Goal: Task Accomplishment & Management: Use online tool/utility

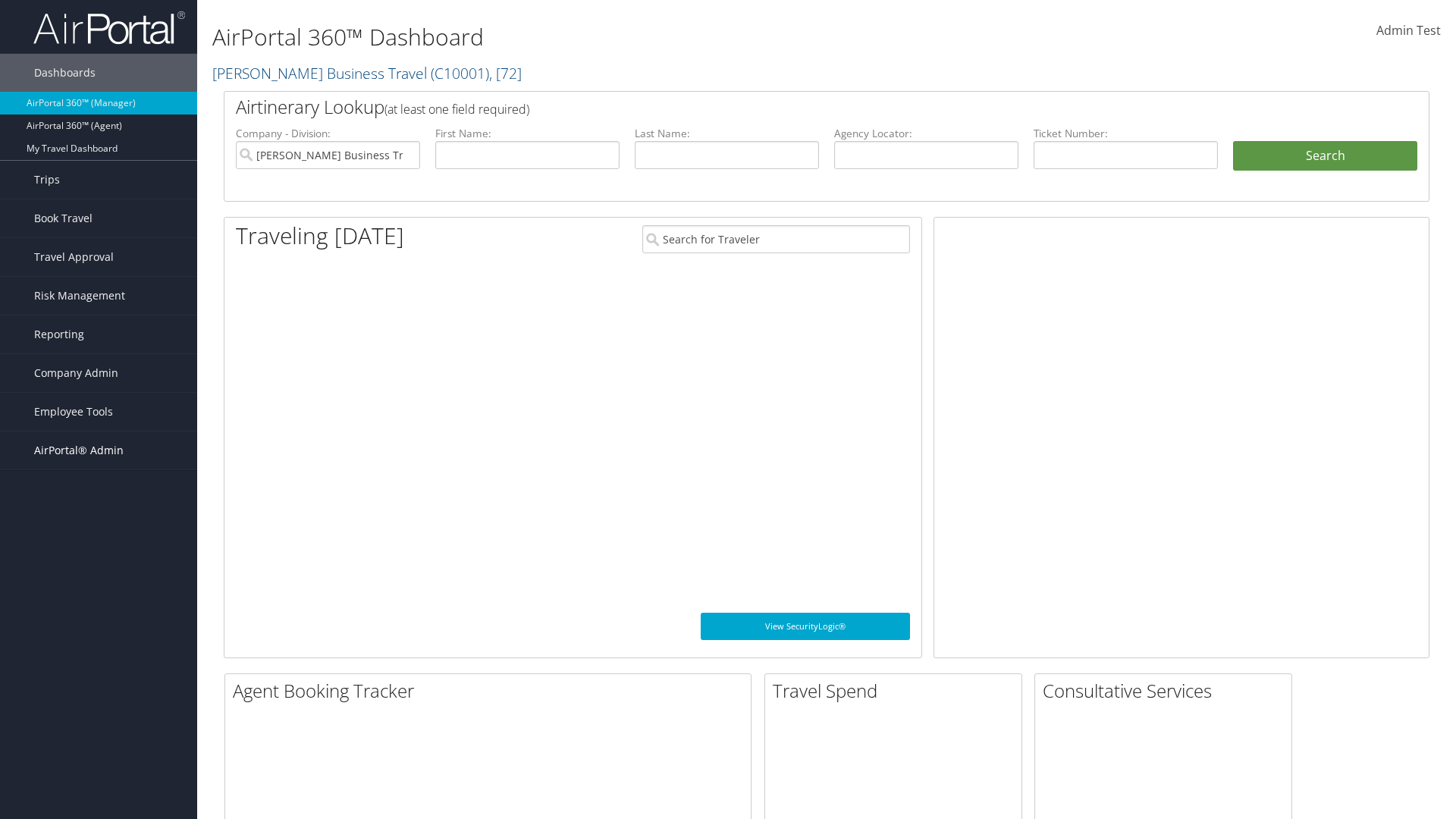
click at [98, 451] on span "AirPortal® Admin" at bounding box center [78, 450] width 89 height 38
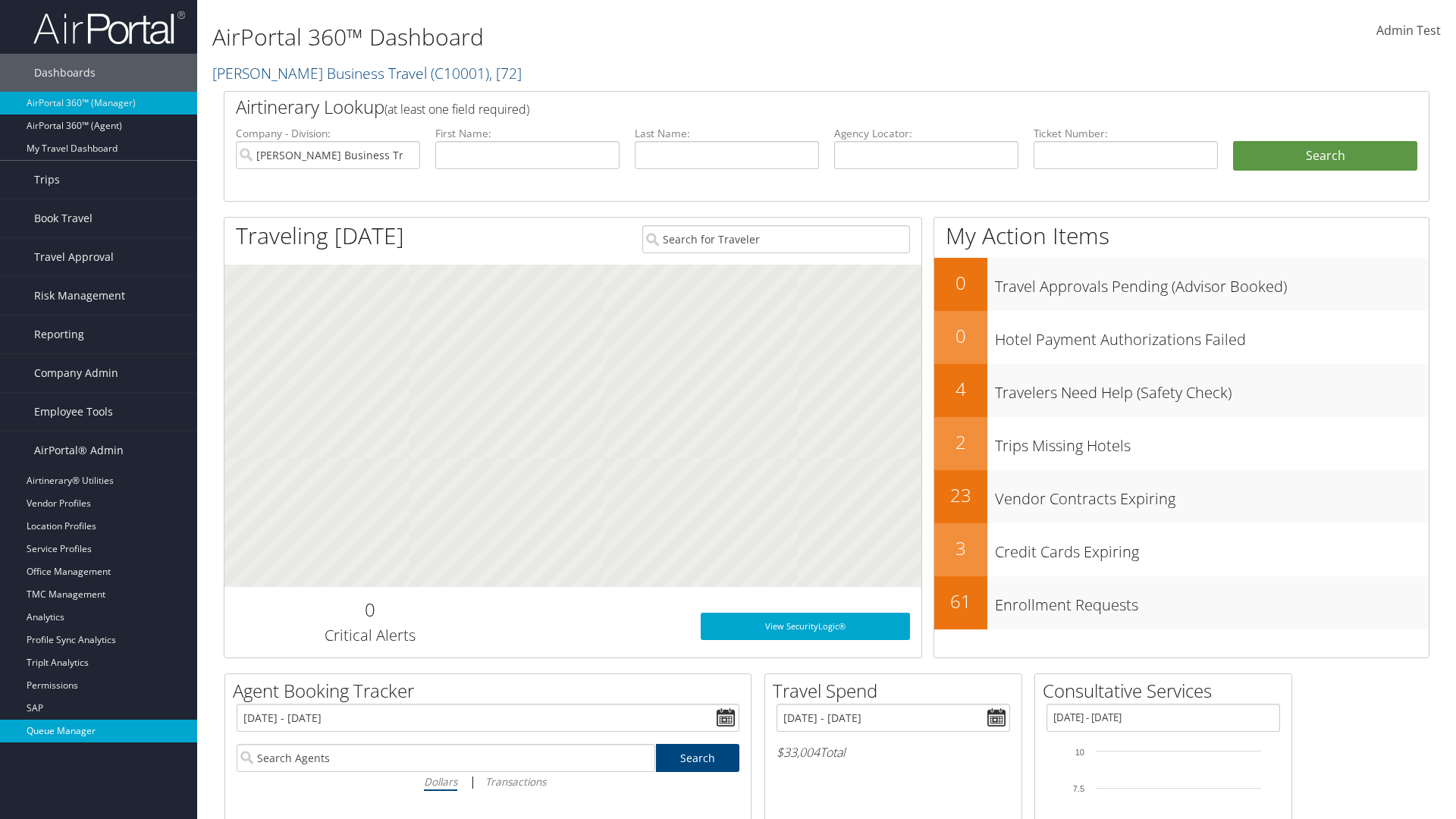
click at [98, 731] on link "Queue Manager" at bounding box center [98, 731] width 197 height 23
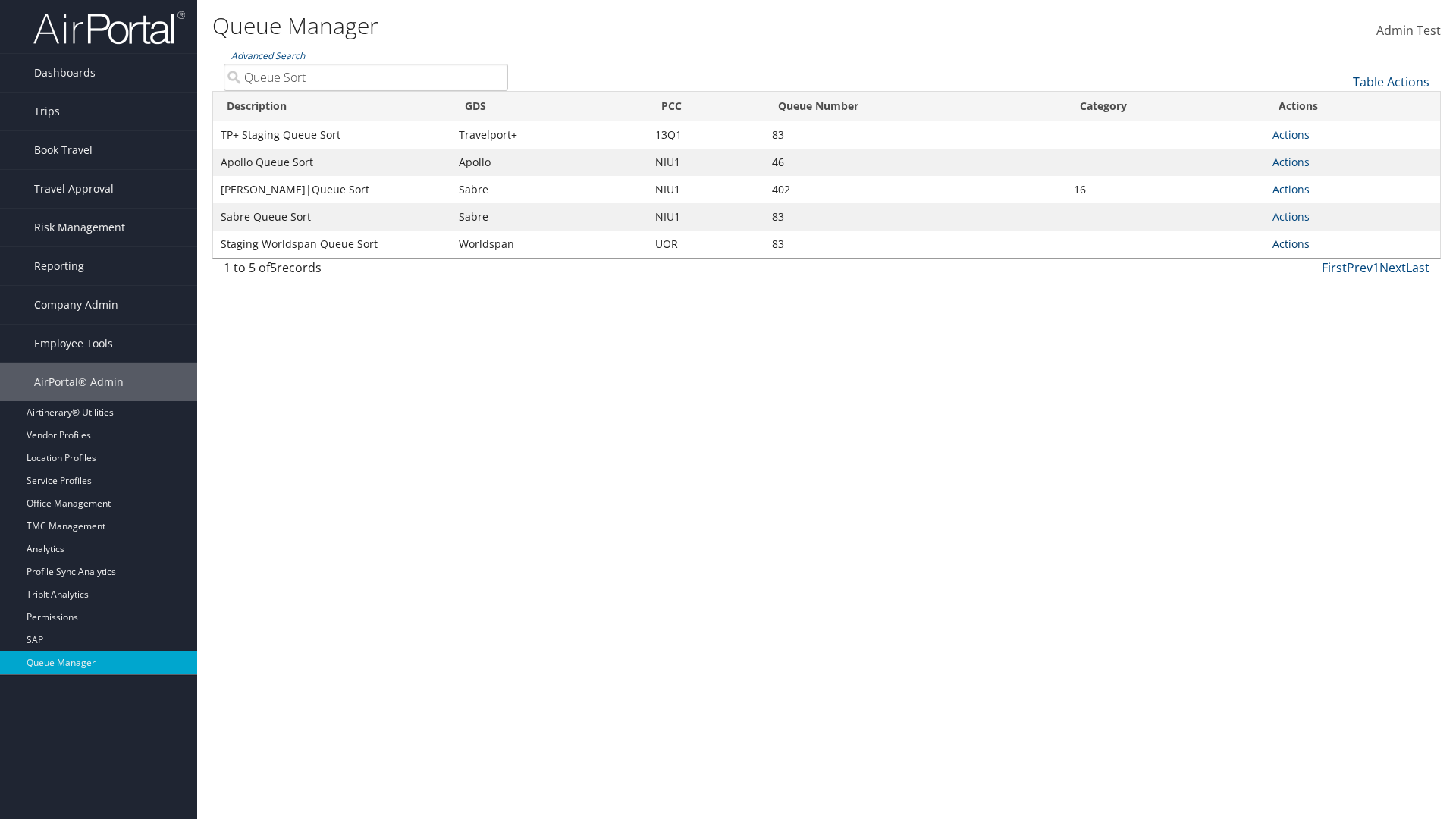
type input "Queue Sort"
click at [1290, 243] on link "Actions" at bounding box center [1291, 244] width 37 height 14
click at [1234, 267] on link "Edit Queue" at bounding box center [1234, 267] width 142 height 26
select select "9"
